Goal: Entertainment & Leisure: Consume media (video, audio)

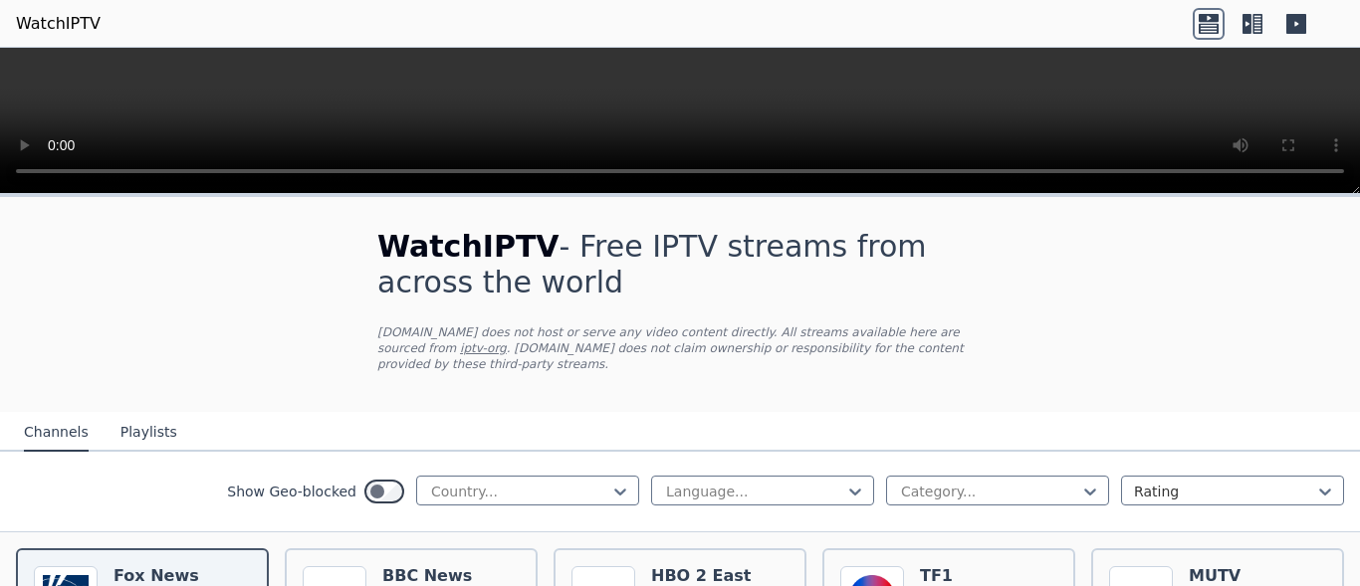
scroll to position [1194, 0]
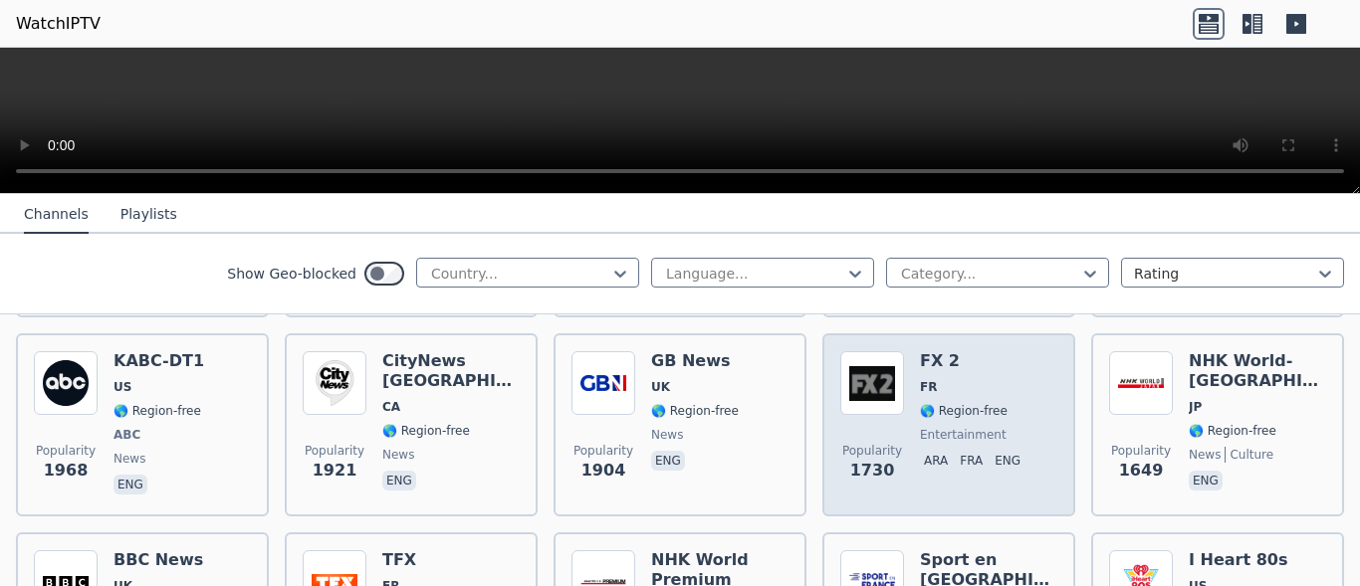
click at [874, 431] on span "Popularity 1730" at bounding box center [872, 463] width 64 height 64
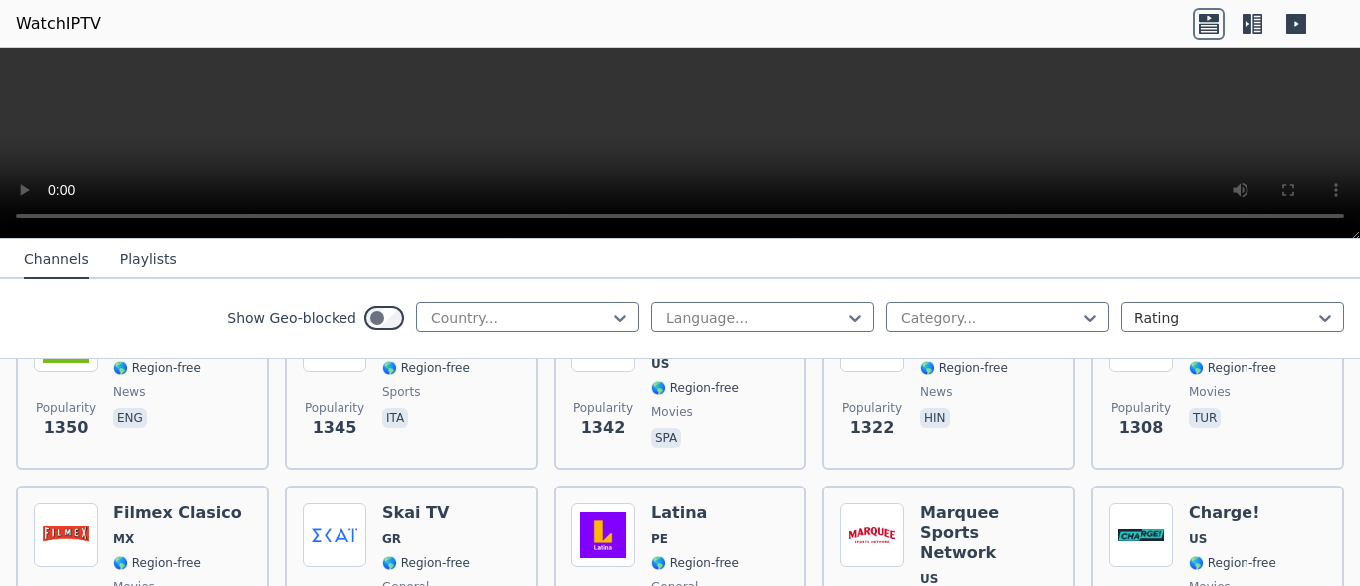
scroll to position [2150, 0]
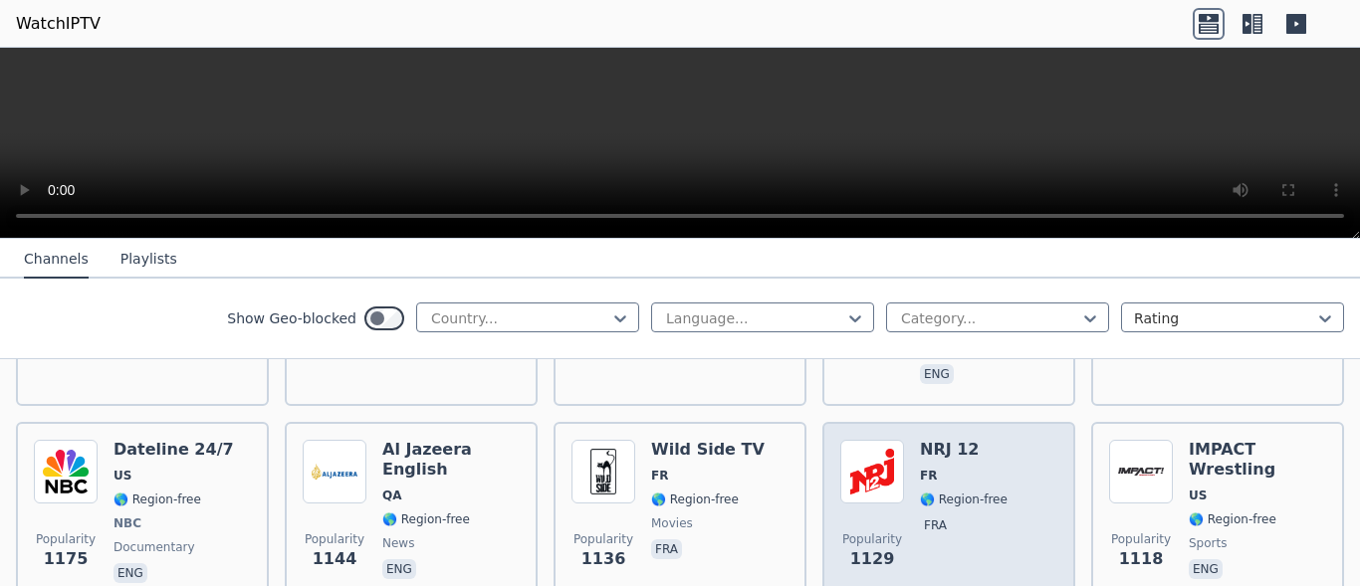
click at [847, 447] on img at bounding box center [872, 472] width 64 height 64
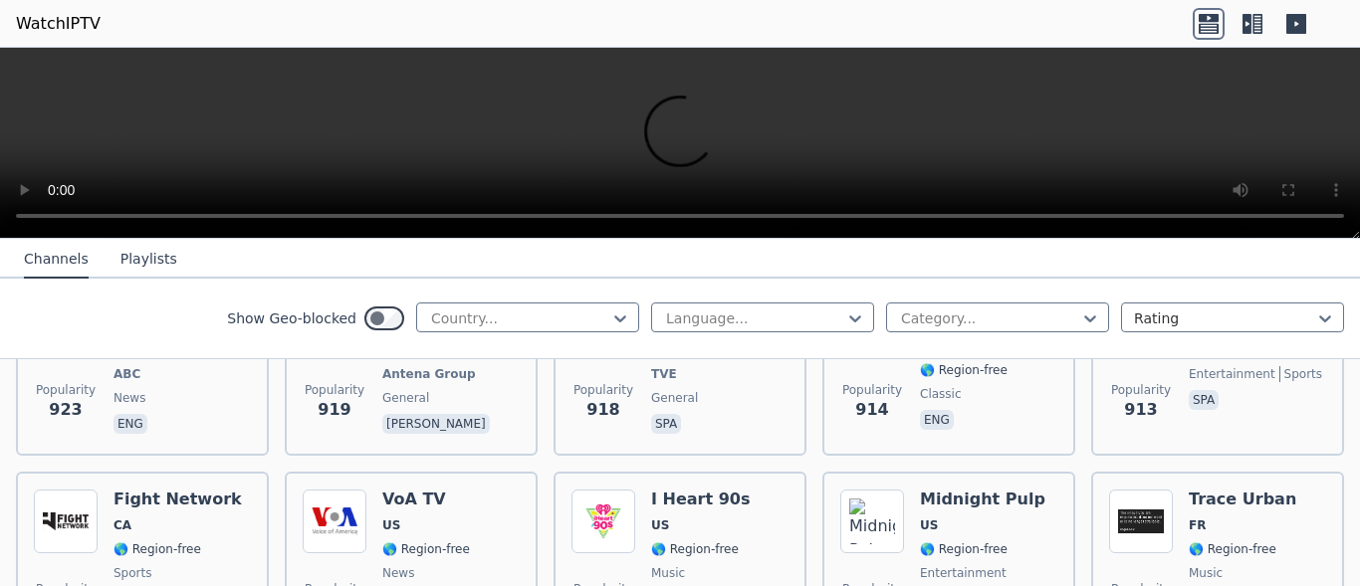
scroll to position [3146, 0]
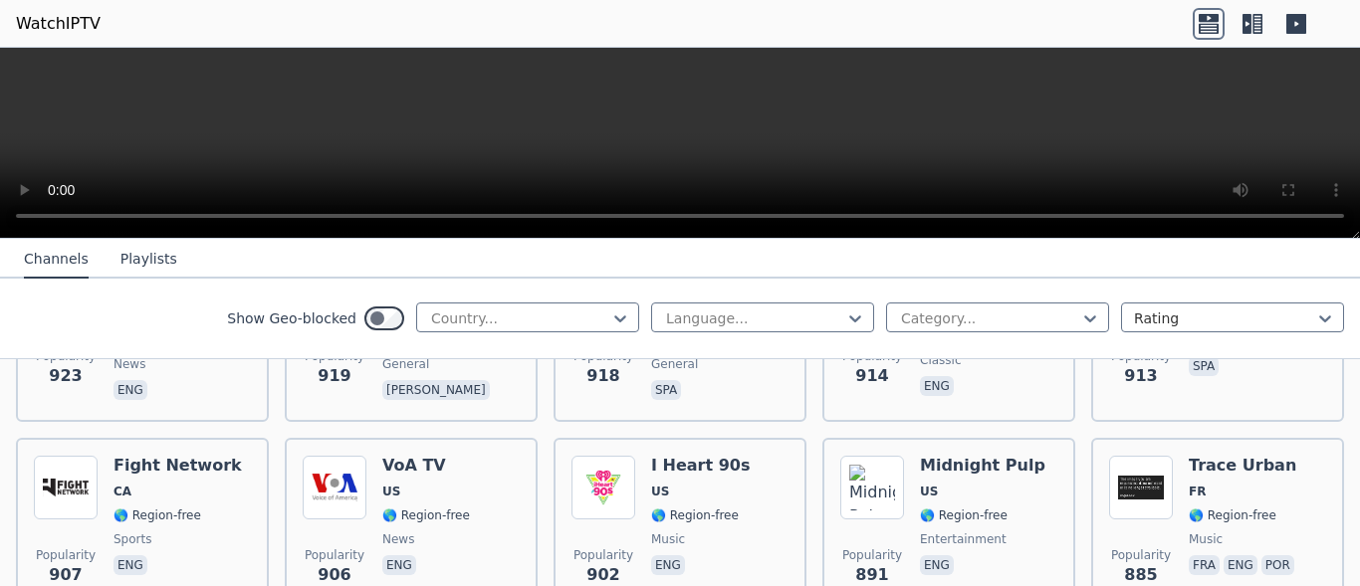
click at [46, 137] on video at bounding box center [680, 143] width 1360 height 191
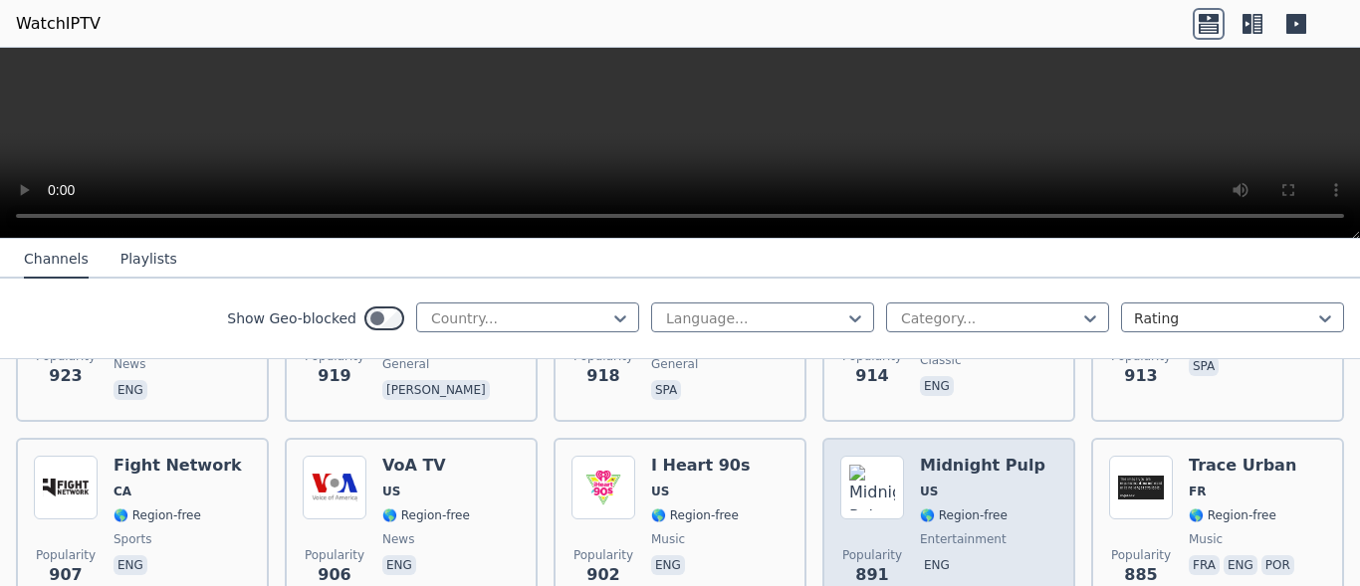
click at [974, 484] on span "US" at bounding box center [982, 492] width 125 height 16
click at [959, 456] on h6 "Midnight Pulp" at bounding box center [982, 466] width 125 height 20
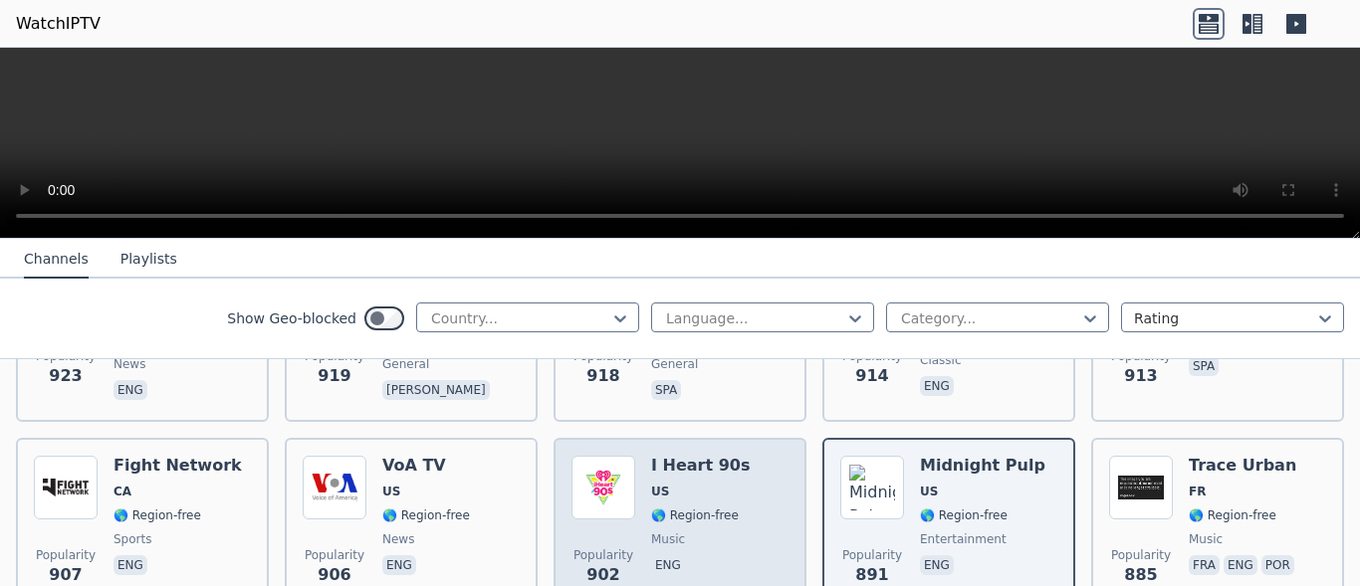
click at [684, 438] on div "Popularity 902 I Heart 90s US 🌎 Region-free music eng" at bounding box center [679, 527] width 253 height 179
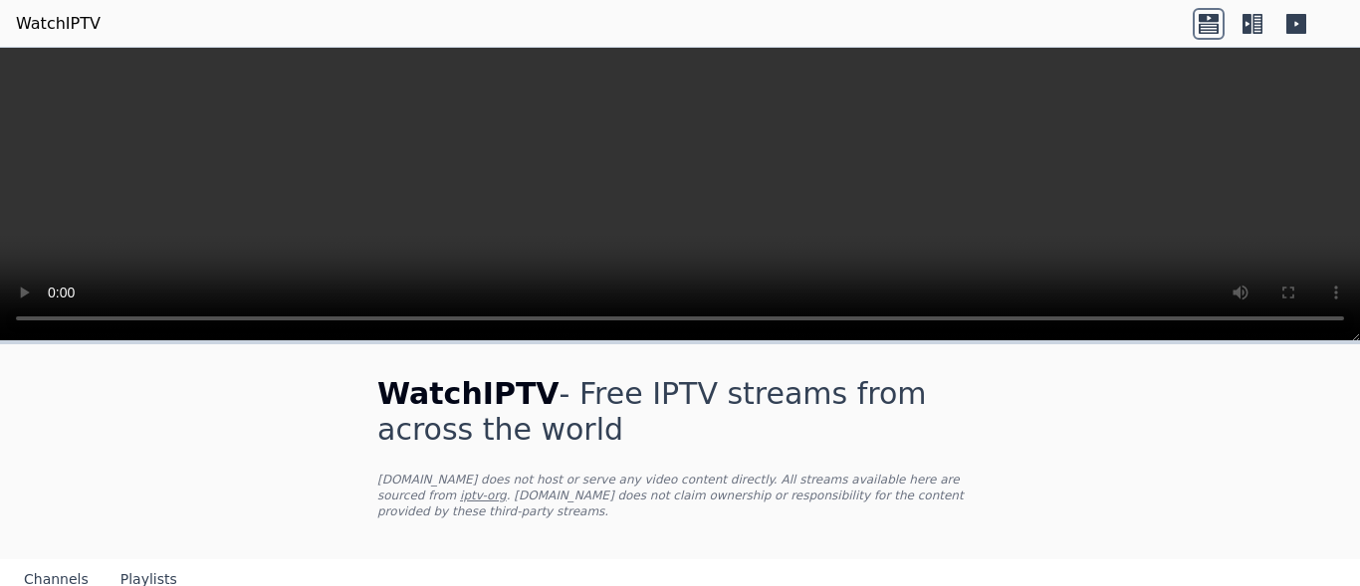
click at [1344, 573] on nav "Channels Playlists" at bounding box center [680, 579] width 1360 height 40
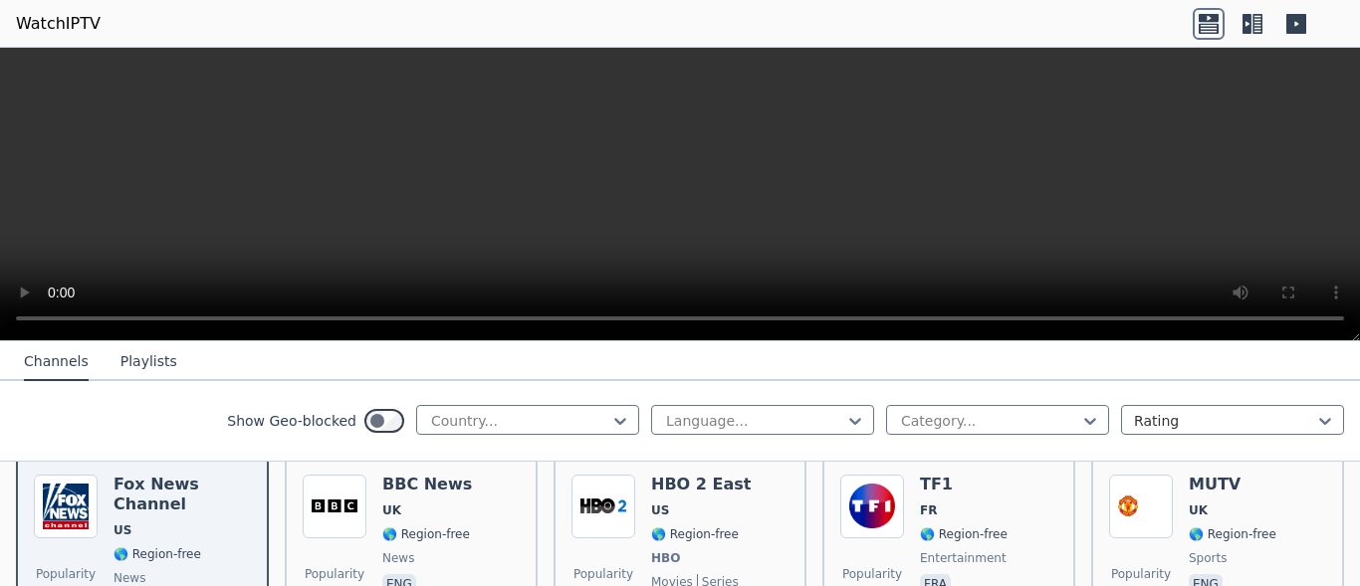
scroll to position [279, 0]
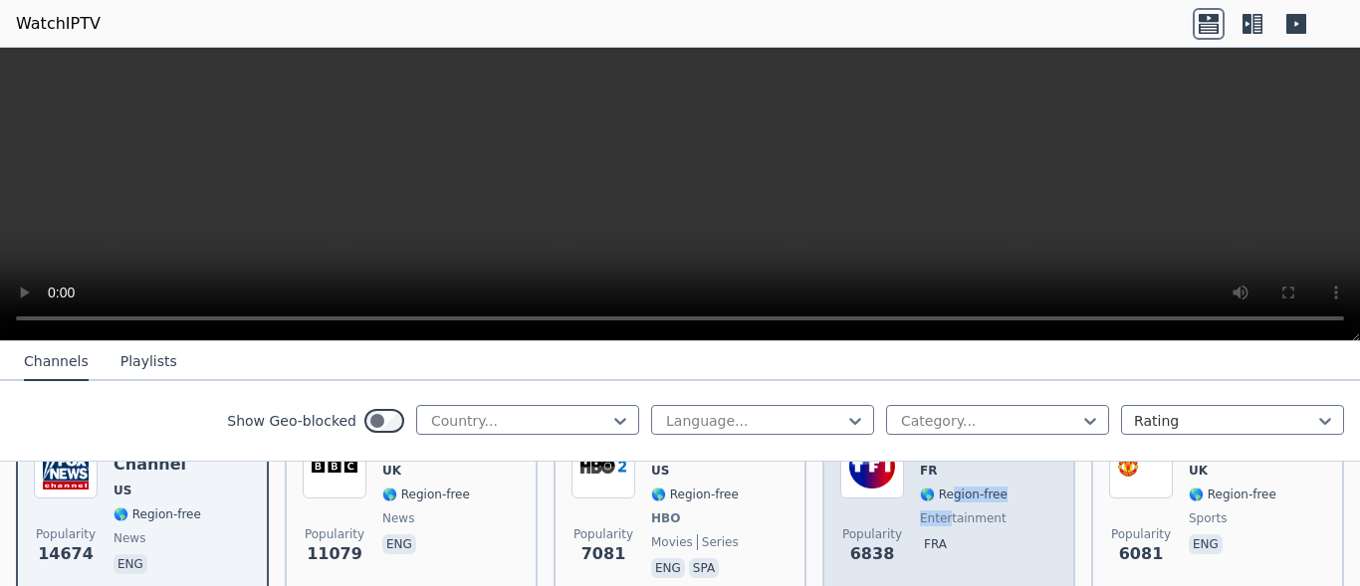
click at [941, 489] on div "TF1 FR 🌎 Region-free entertainment fra" at bounding box center [964, 508] width 88 height 147
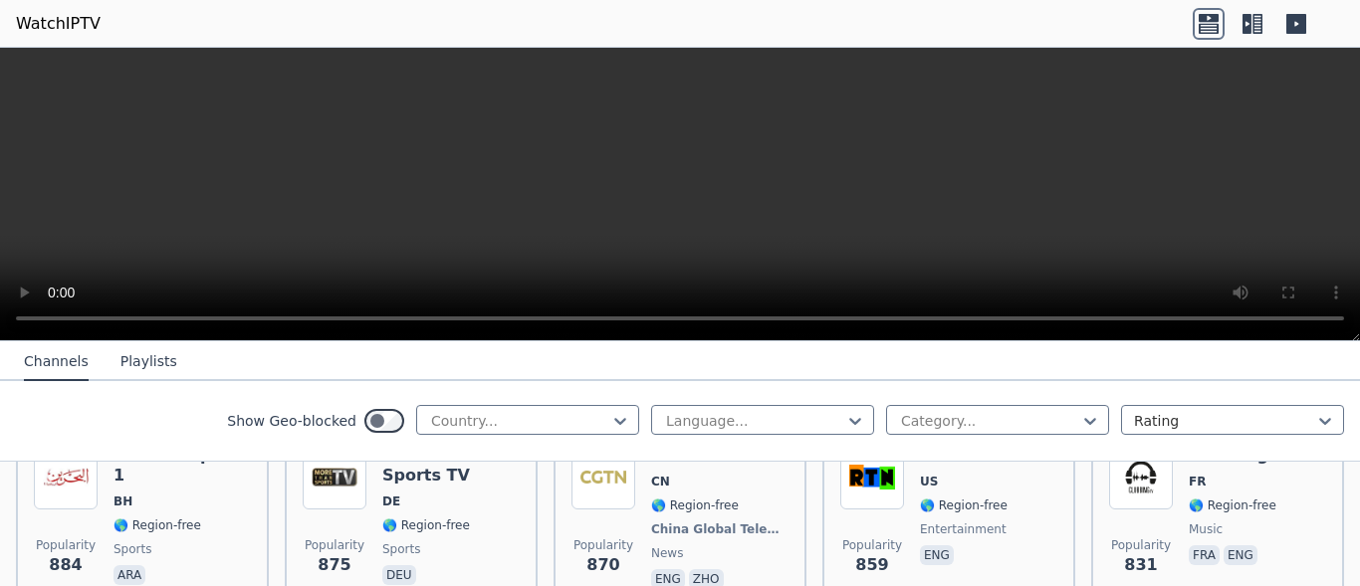
scroll to position [2389, 0]
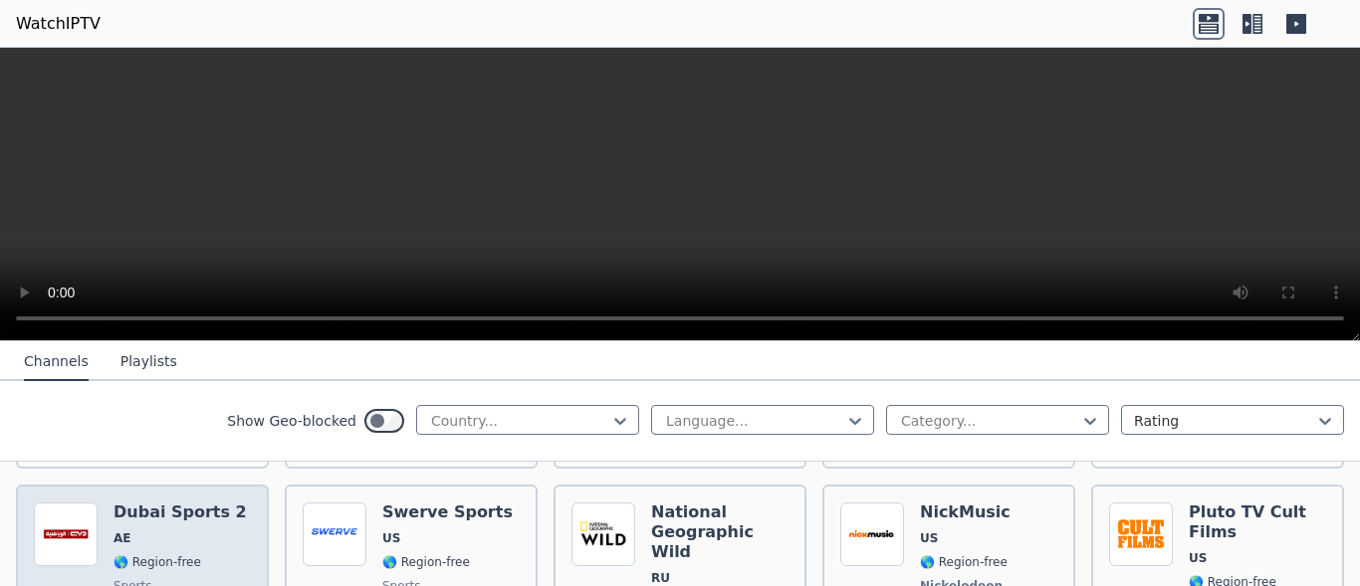
click at [134, 554] on span "🌎 Region-free" at bounding box center [157, 562] width 88 height 16
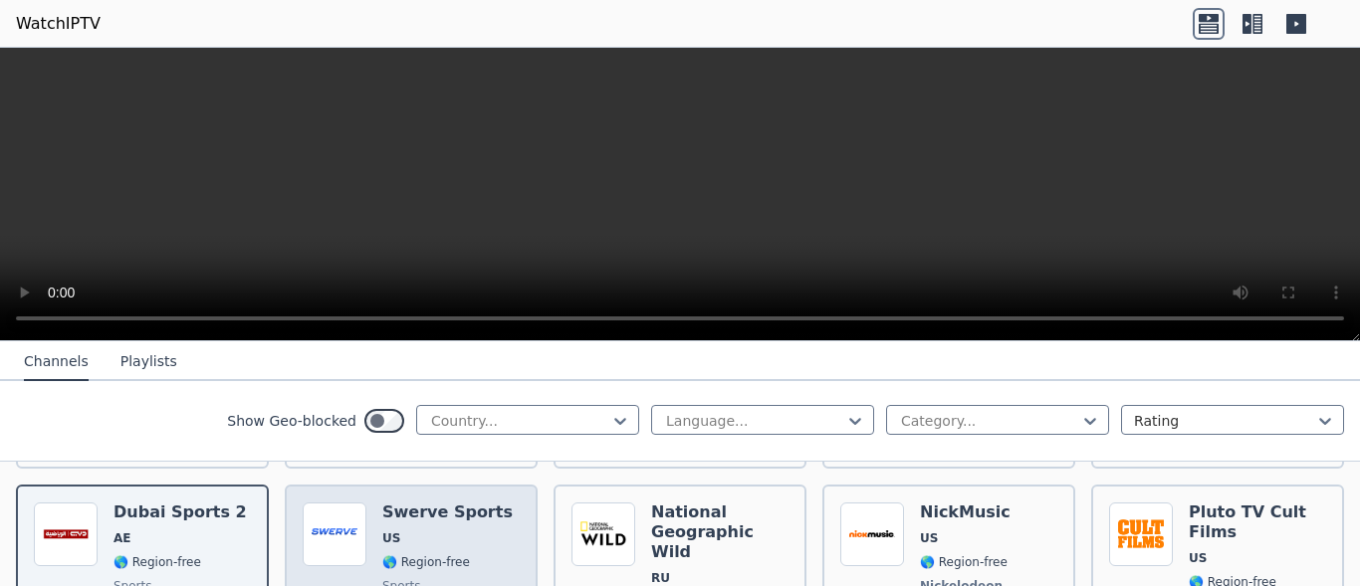
click at [443, 531] on span "US" at bounding box center [447, 539] width 130 height 16
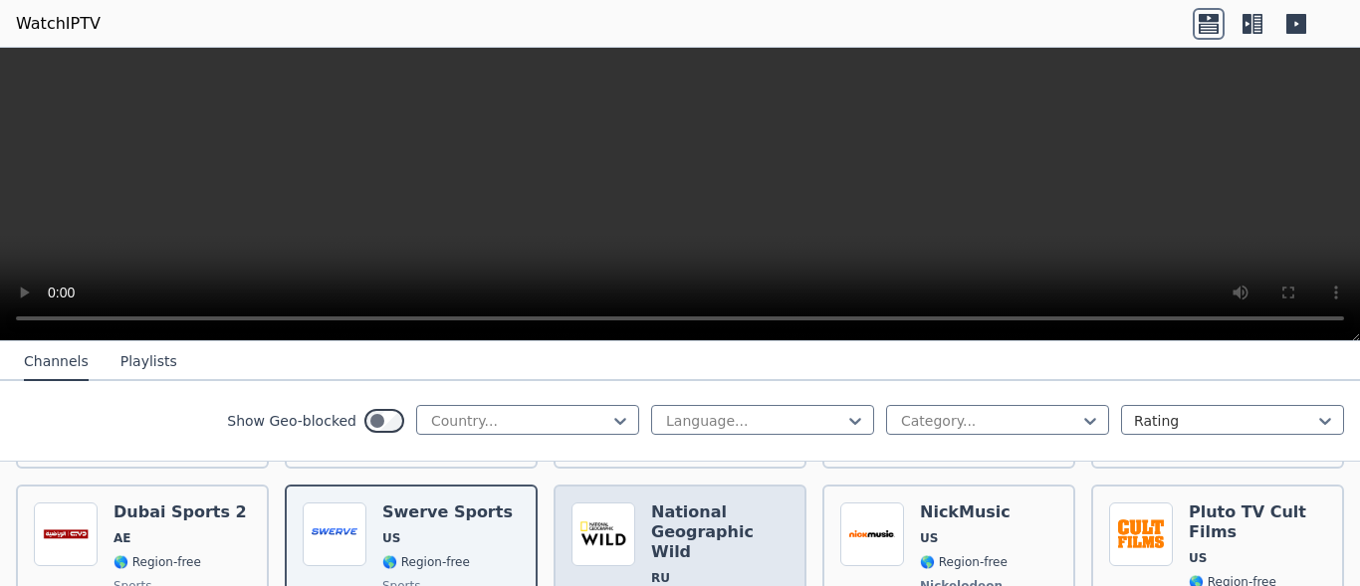
click at [734, 503] on h6 "National Geographic Wild" at bounding box center [719, 533] width 137 height 60
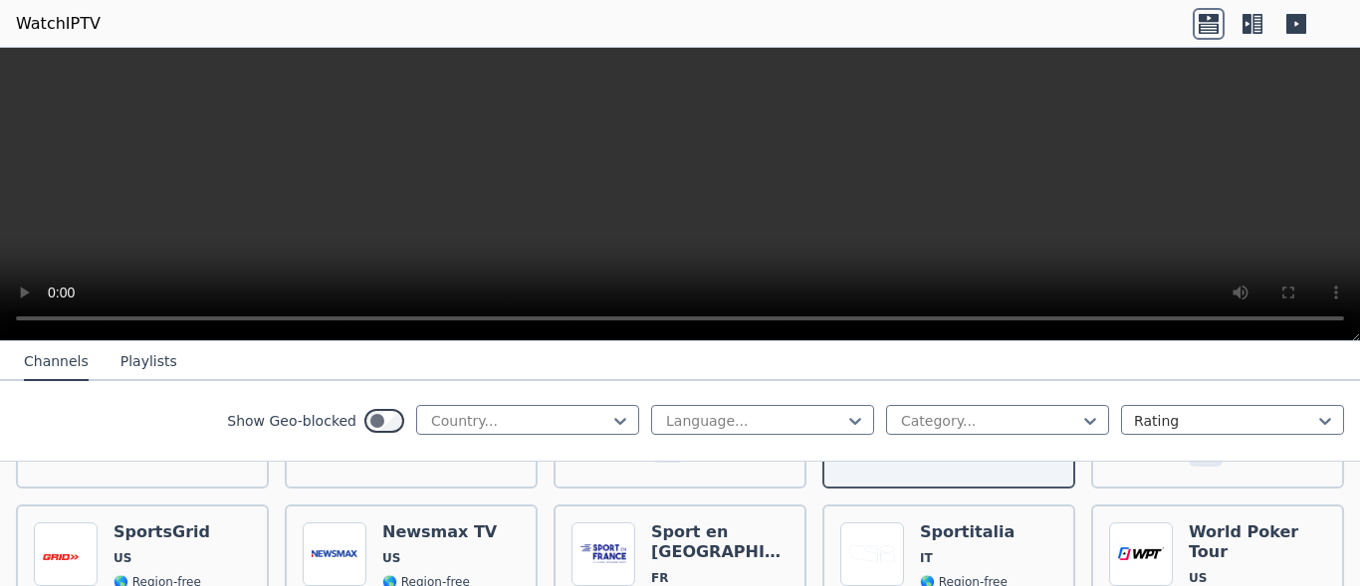
scroll to position [2628, 0]
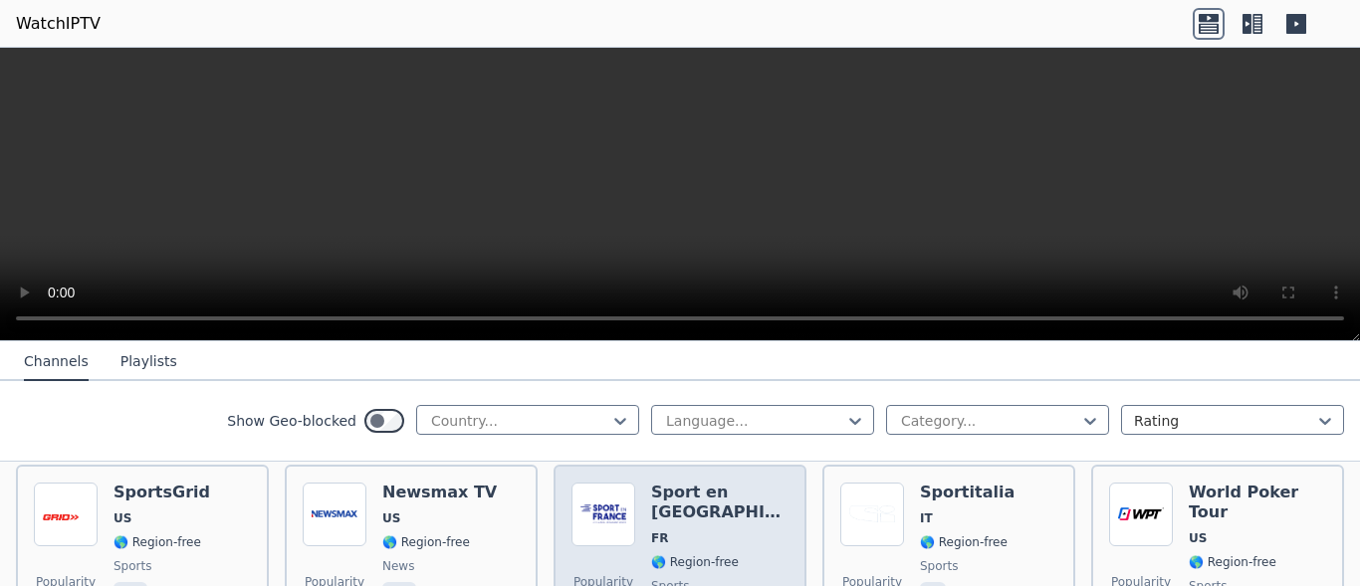
click at [585, 520] on div "Popularity 1004" at bounding box center [603, 554] width 64 height 143
